Goal: Find contact information: Find contact information

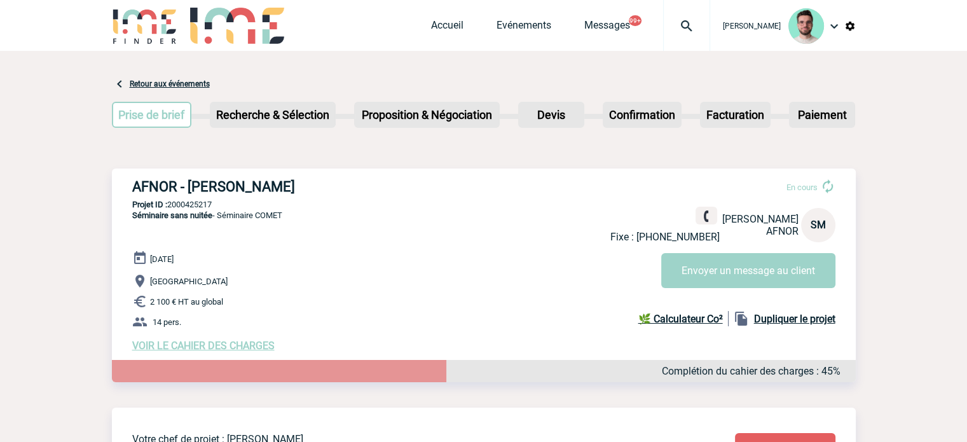
click at [703, 238] on p "Fixe : +33141628339" at bounding box center [664, 237] width 109 height 12
click at [667, 21] on img at bounding box center [687, 25] width 46 height 15
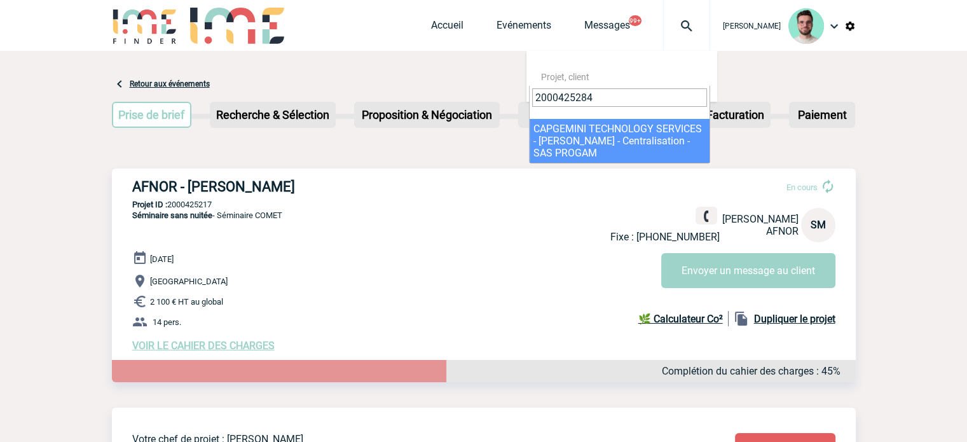
type input "2000425284"
select select "24785"
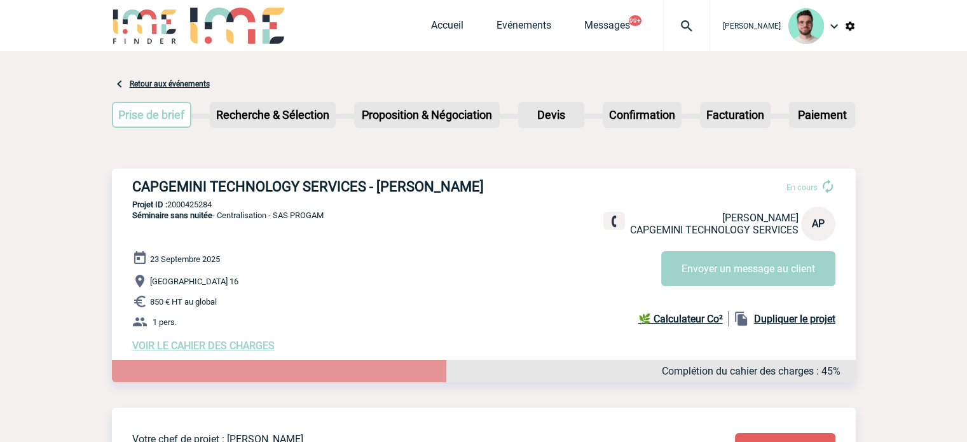
click at [443, 17] on div "Accueil Evénements Messages 99+ Projet, client Projet, client" at bounding box center [570, 25] width 279 height 51
click at [443, 25] on link "Accueil" at bounding box center [447, 28] width 32 height 18
